Goal: Check status: Check status

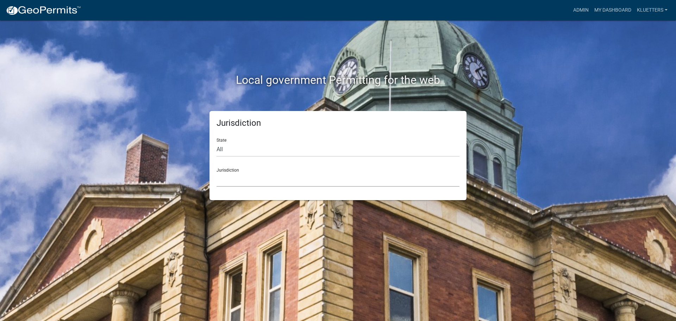
click at [257, 181] on select "[GEOGRAPHIC_DATA], [US_STATE] [GEOGRAPHIC_DATA], [US_STATE][PERSON_NAME][GEOGRA…" at bounding box center [337, 179] width 243 height 14
click at [615, 11] on link "My Dashboard" at bounding box center [612, 10] width 43 height 13
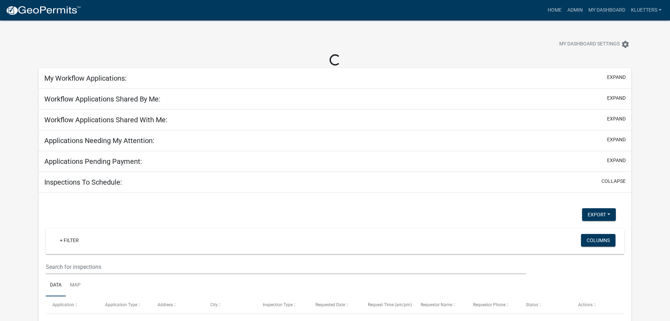
select select "3: 100"
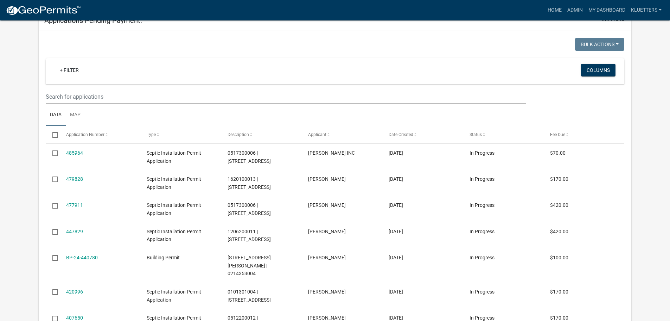
scroll to position [176, 0]
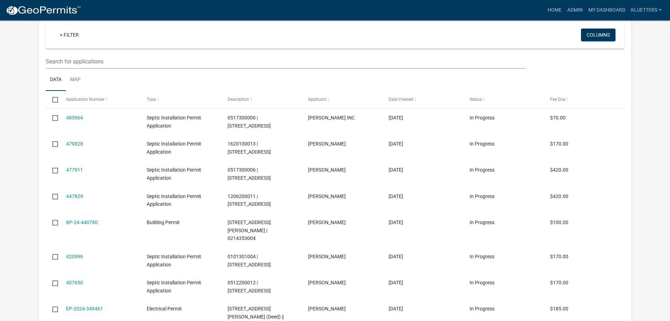
select select "3: 100"
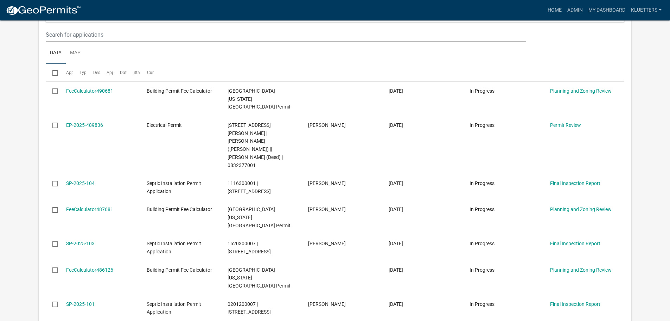
scroll to position [2986, 0]
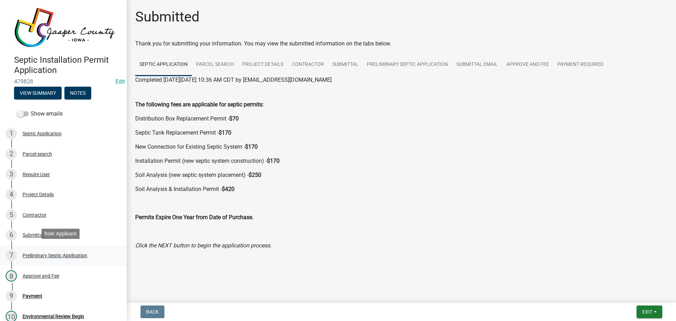
click at [56, 255] on div "Preliminary Septic Application" at bounding box center [55, 255] width 65 height 5
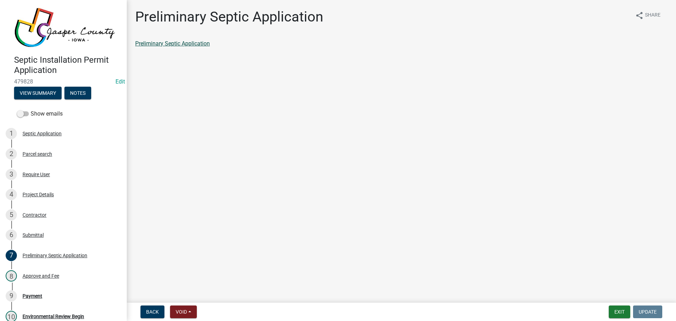
click at [188, 44] on link "Preliminary Septic Application" at bounding box center [172, 43] width 75 height 7
